Goal: Information Seeking & Learning: Check status

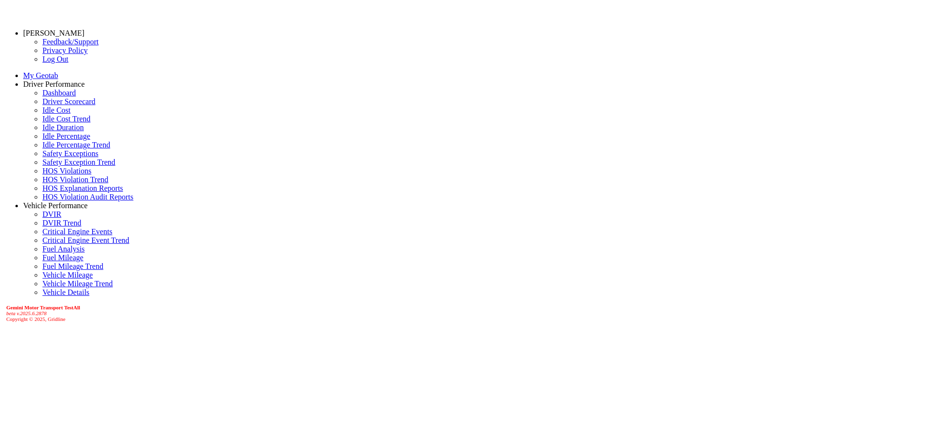
click at [52, 106] on link "Driver Scorecard" at bounding box center [68, 101] width 53 height 8
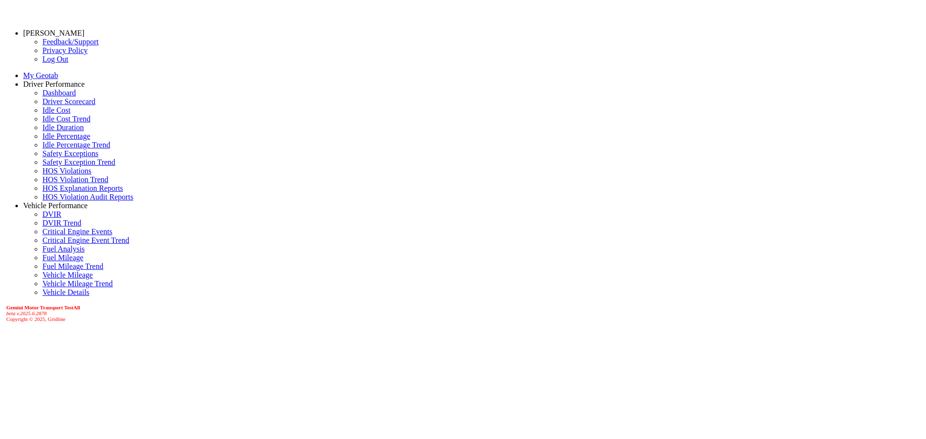
click at [49, 97] on link "Dashboard" at bounding box center [58, 93] width 33 height 8
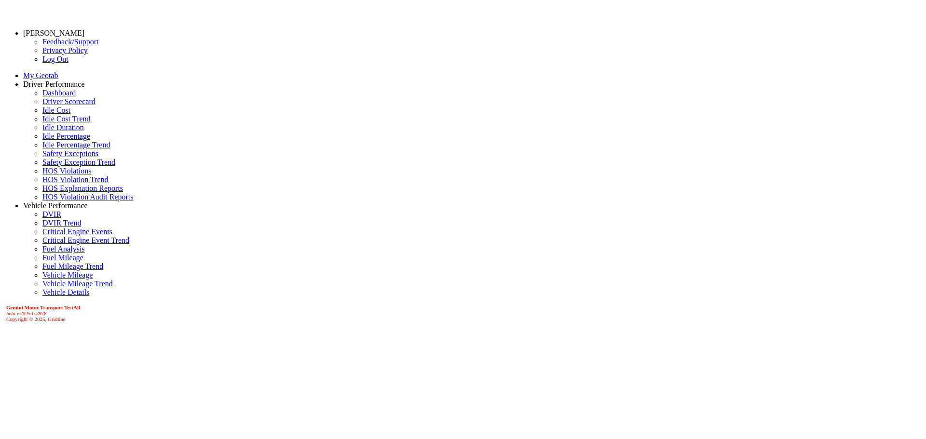
select select "*******"
drag, startPoint x: 822, startPoint y: 125, endPoint x: 820, endPoint y: 130, distance: 5.5
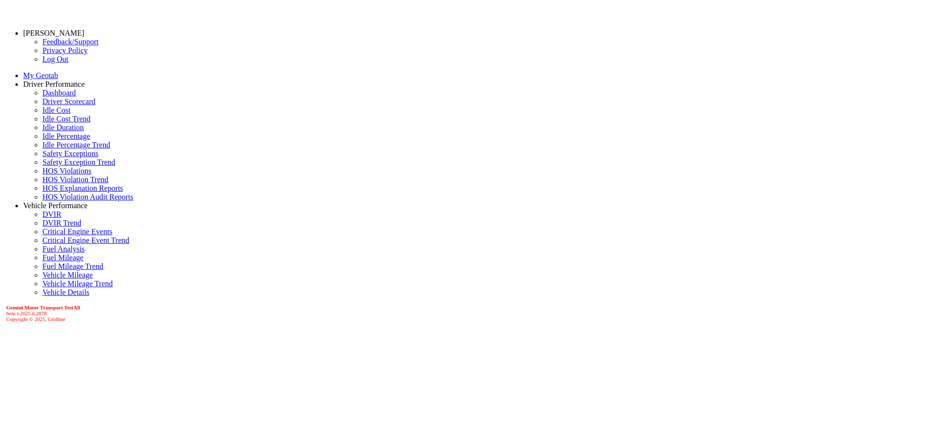
drag, startPoint x: 832, startPoint y: 118, endPoint x: 829, endPoint y: 131, distance: 13.3
select select "*******"
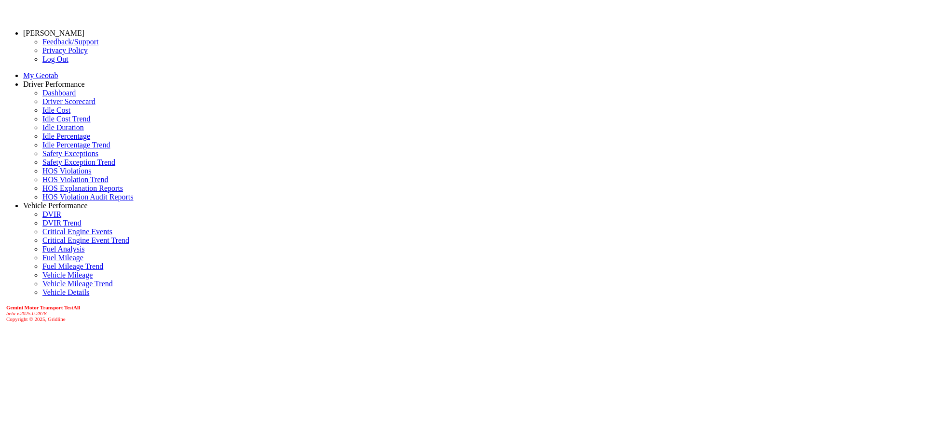
click at [58, 210] on link "Vehicle Performance" at bounding box center [55, 206] width 65 height 8
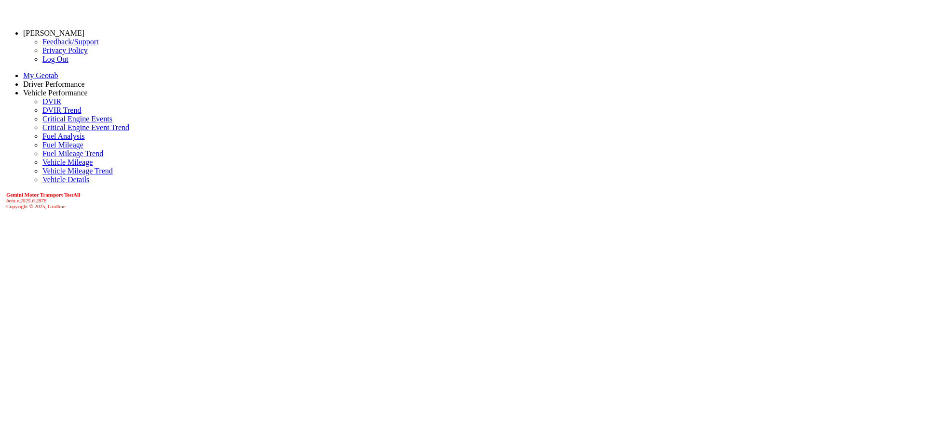
click at [69, 83] on link "Driver Performance" at bounding box center [54, 84] width 62 height 8
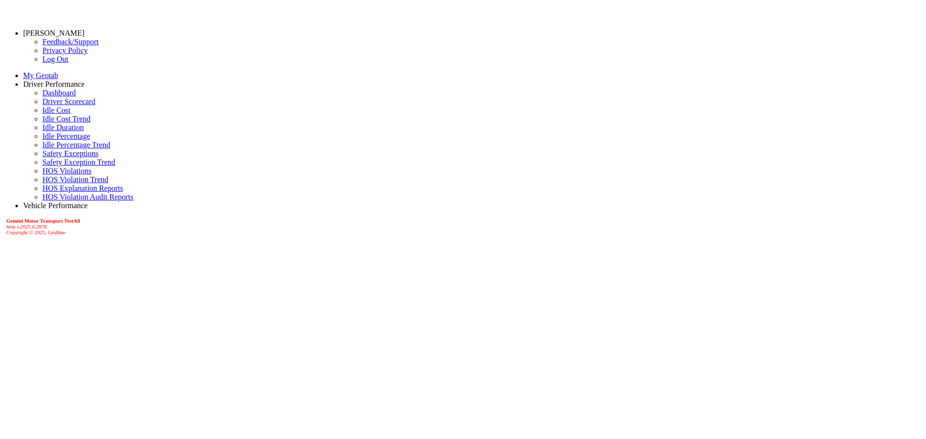
click at [43, 114] on link "Idle Cost" at bounding box center [56, 110] width 28 height 8
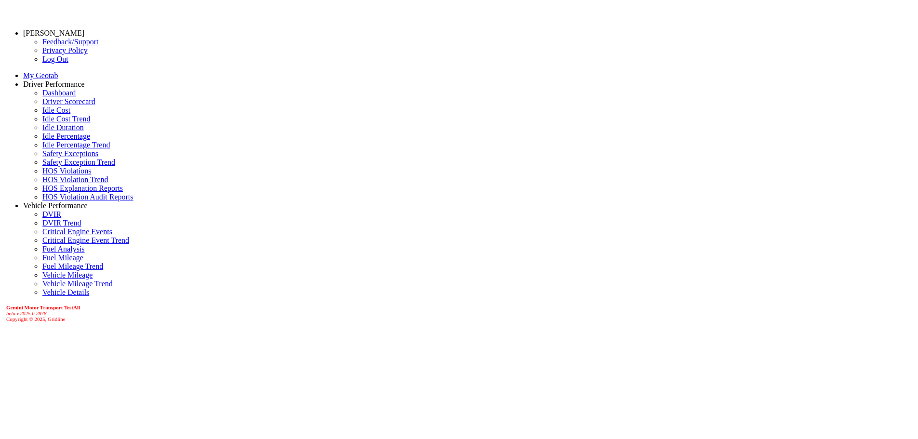
click at [59, 123] on link "Idle Cost Trend" at bounding box center [66, 119] width 48 height 8
click at [56, 106] on link "Driver Scorecard" at bounding box center [68, 101] width 53 height 8
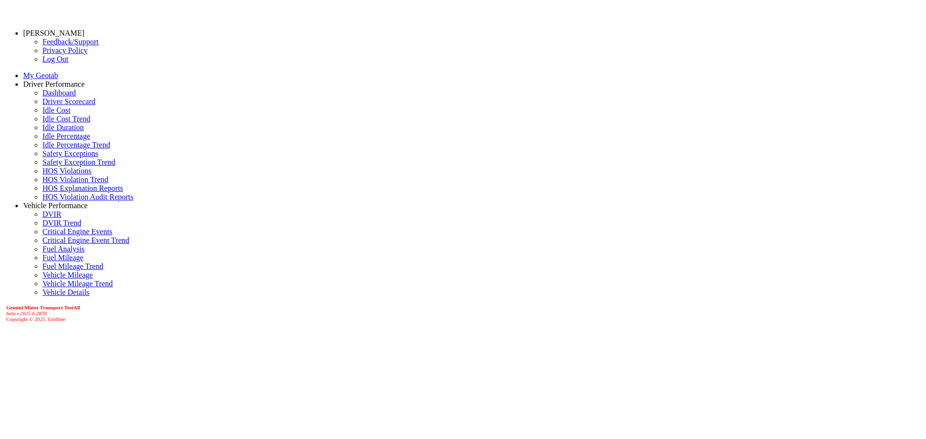
click at [53, 97] on link "Dashboard" at bounding box center [58, 93] width 33 height 8
click at [46, 106] on link "Driver Scorecard" at bounding box center [68, 101] width 53 height 8
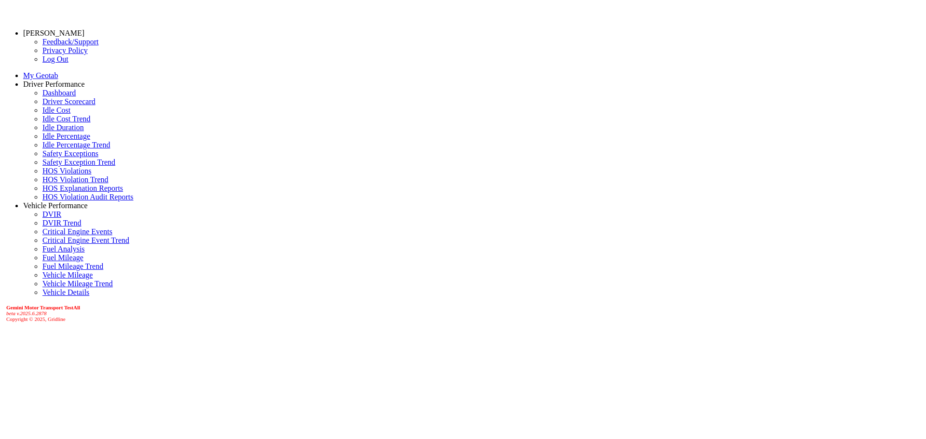
click at [42, 97] on link "Dashboard" at bounding box center [58, 93] width 33 height 8
click at [48, 33] on link "[PERSON_NAME]" at bounding box center [53, 33] width 61 height 8
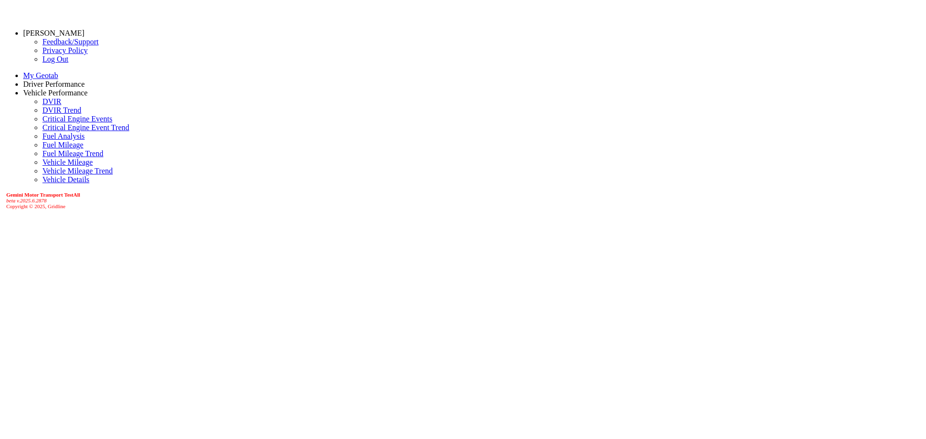
click at [42, 63] on link "Log Out" at bounding box center [55, 59] width 26 height 8
